Goal: Task Accomplishment & Management: Manage account settings

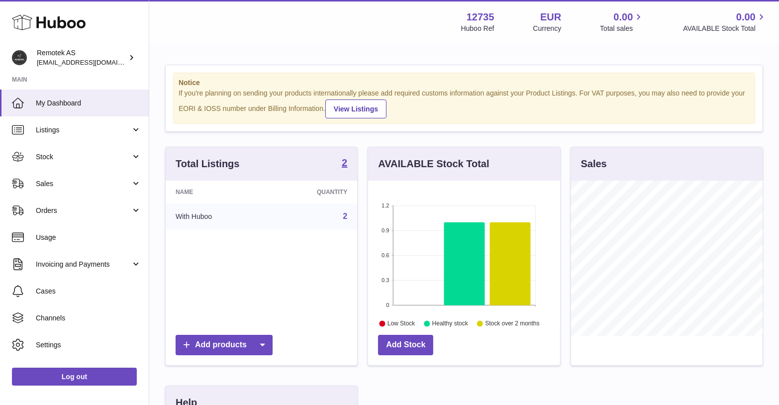
scroll to position [155, 192]
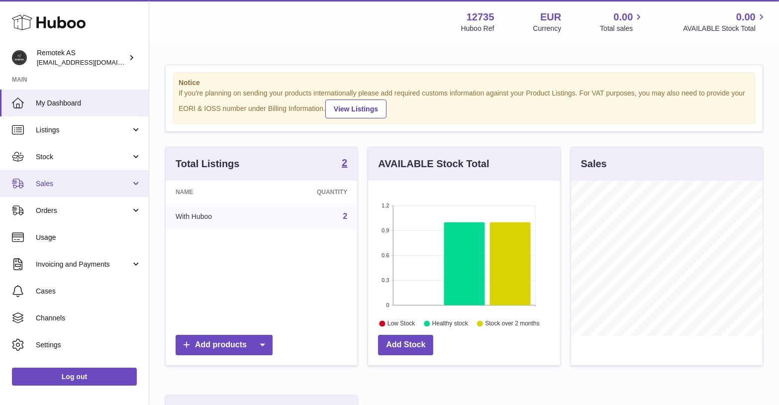
click at [67, 179] on span "Sales" at bounding box center [83, 183] width 95 height 9
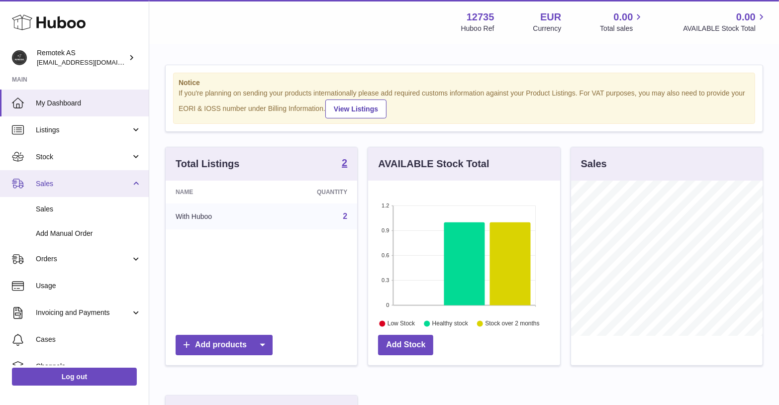
click at [74, 187] on span "Sales" at bounding box center [83, 183] width 95 height 9
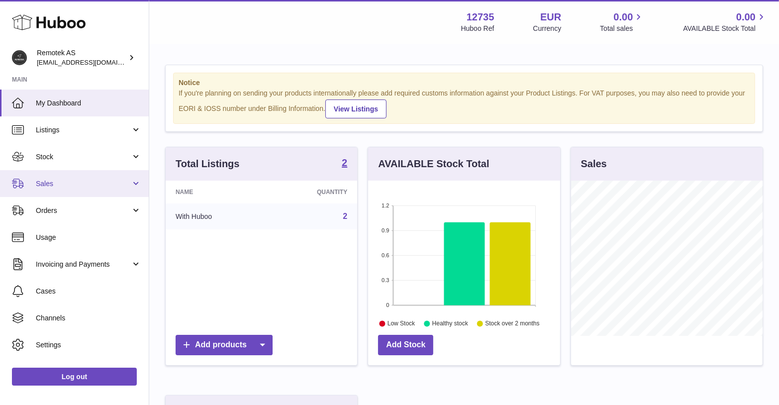
click at [110, 187] on span "Sales" at bounding box center [83, 183] width 95 height 9
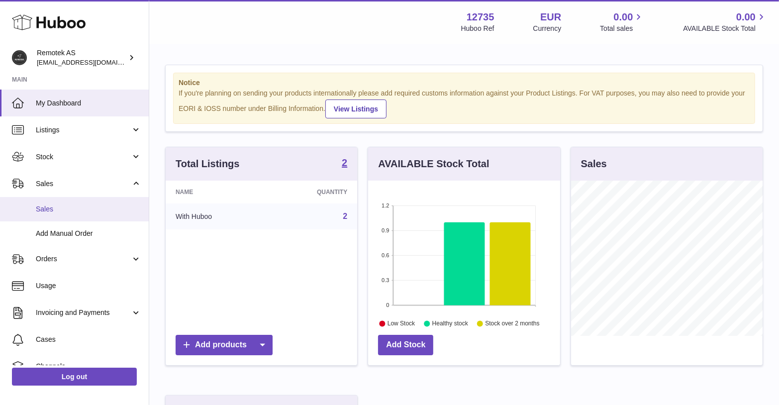
click at [53, 206] on span "Sales" at bounding box center [88, 208] width 105 height 9
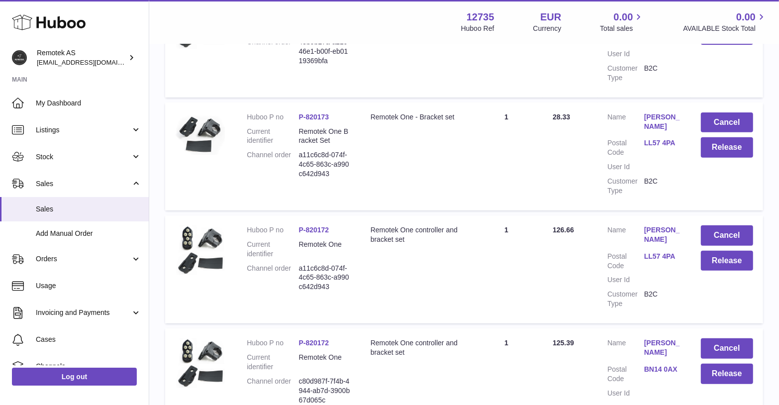
scroll to position [325, 0]
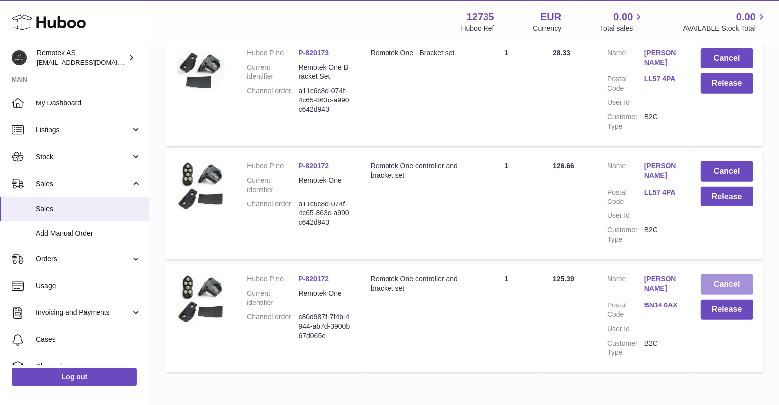
click at [715, 280] on button "Cancel" at bounding box center [726, 284] width 52 height 20
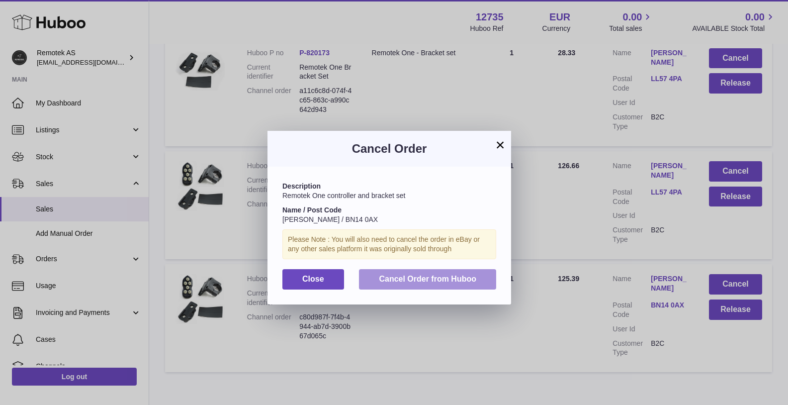
click at [424, 276] on span "Cancel Order from Huboo" at bounding box center [427, 278] width 97 height 8
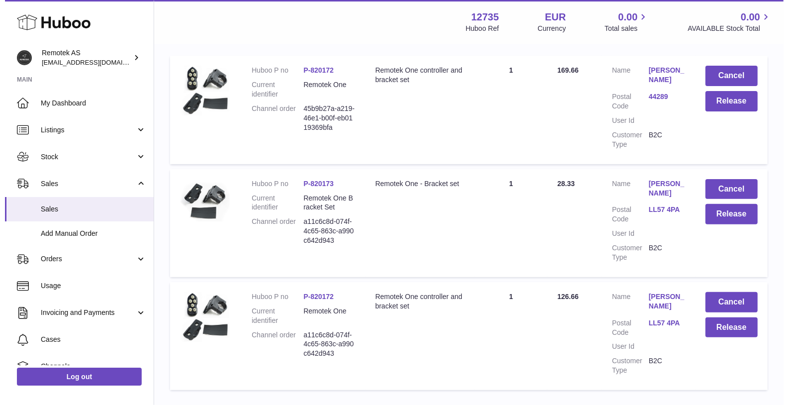
scroll to position [196, 0]
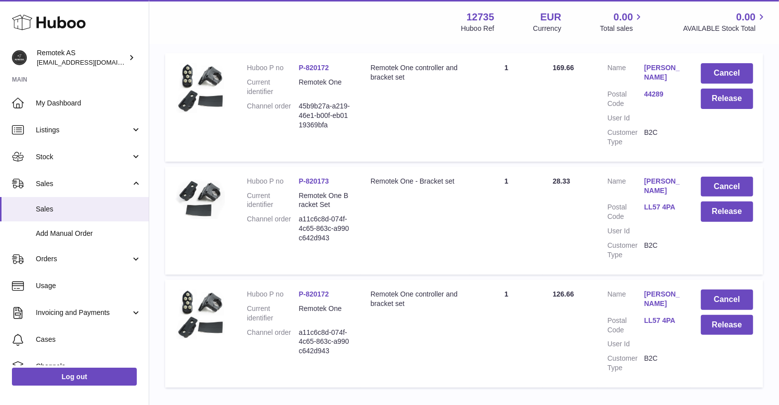
click at [662, 294] on link "[PERSON_NAME]" at bounding box center [662, 298] width 37 height 19
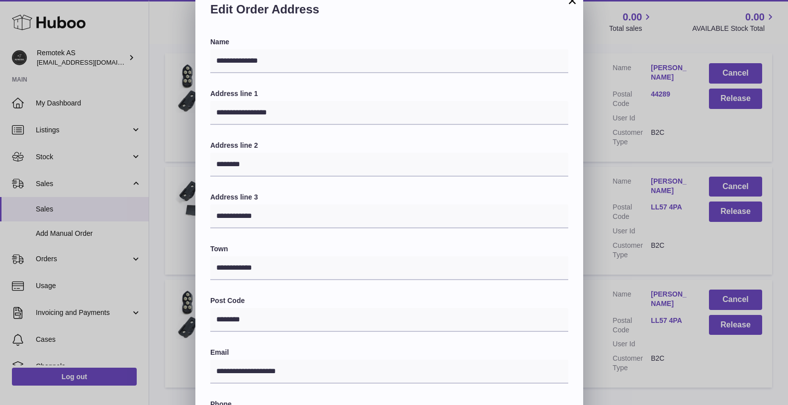
scroll to position [0, 0]
